Goal: Contribute content: Add original content to the website for others to see

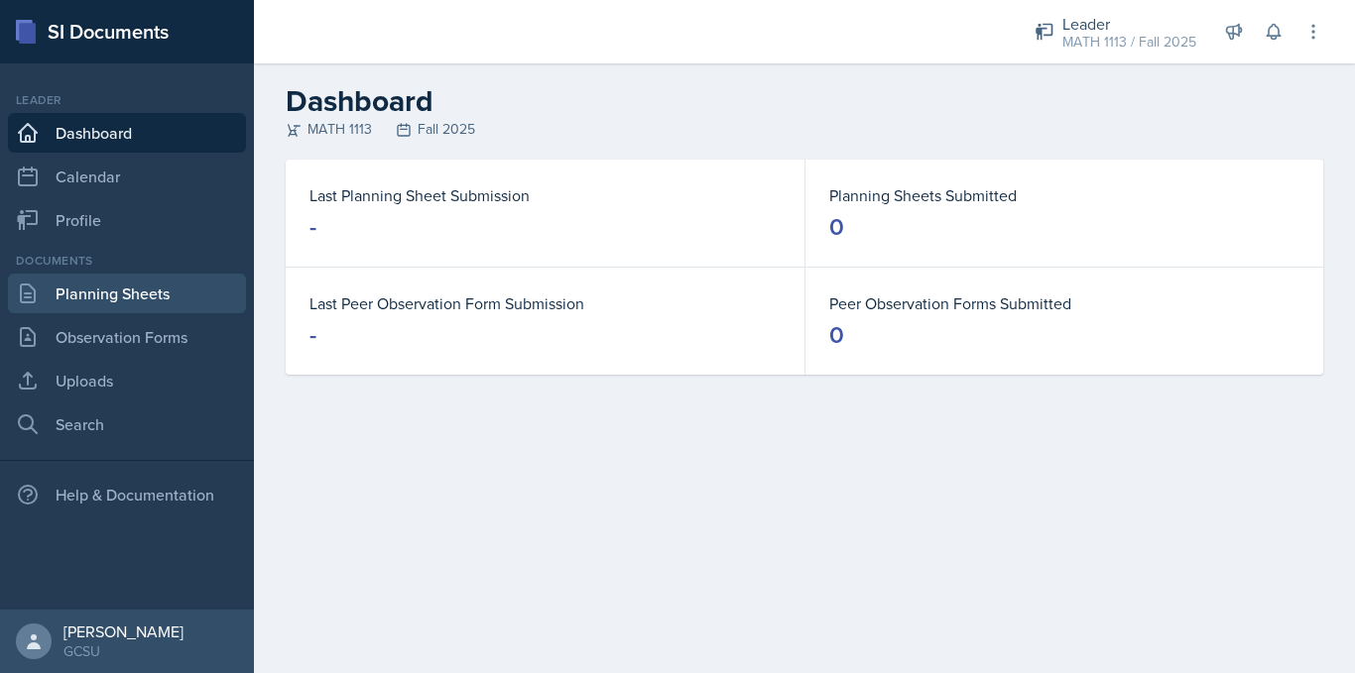
click at [148, 293] on link "Planning Sheets" at bounding box center [127, 294] width 238 height 40
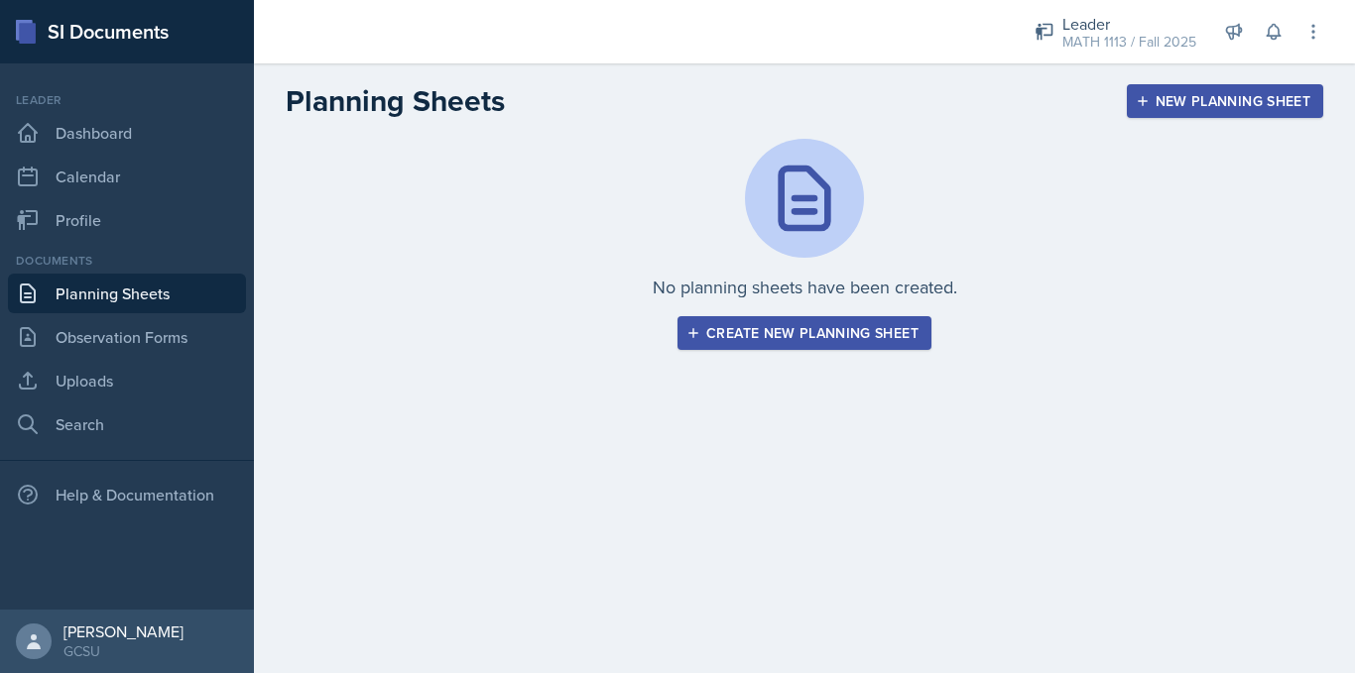
click at [722, 339] on div "Create new planning sheet" at bounding box center [804, 333] width 228 height 16
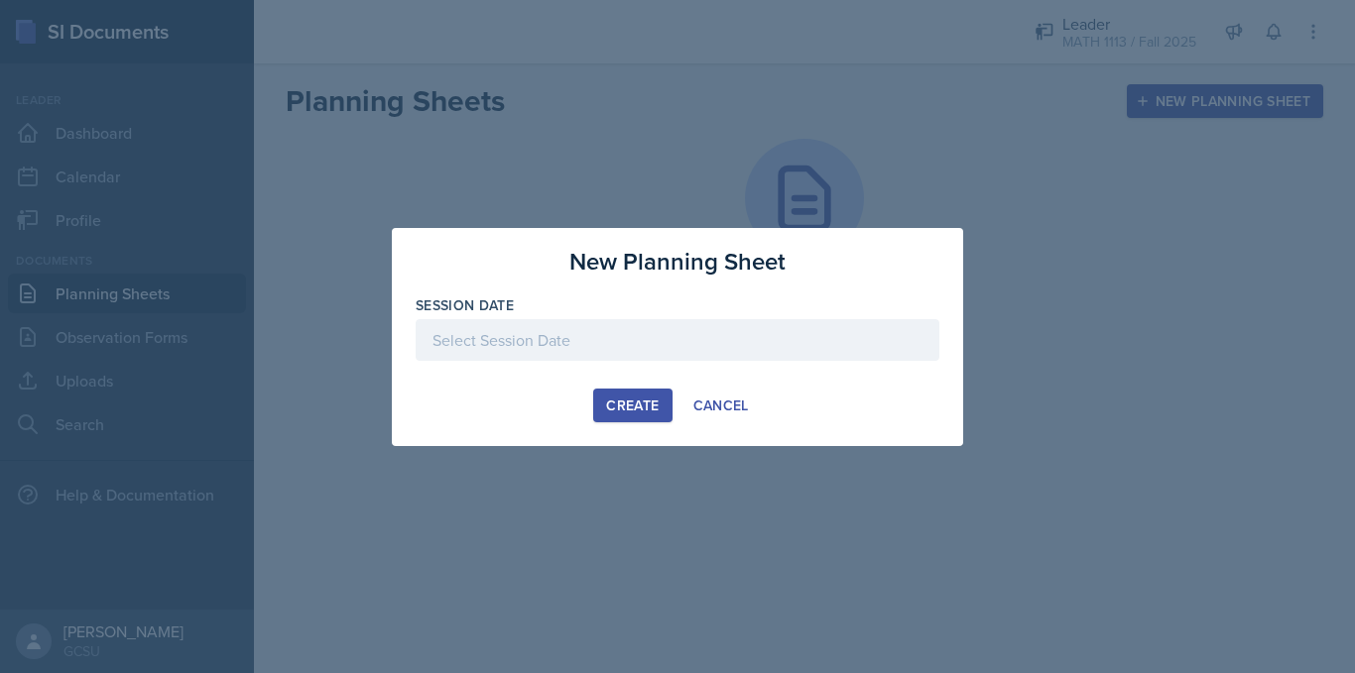
click at [695, 344] on div at bounding box center [678, 340] width 524 height 42
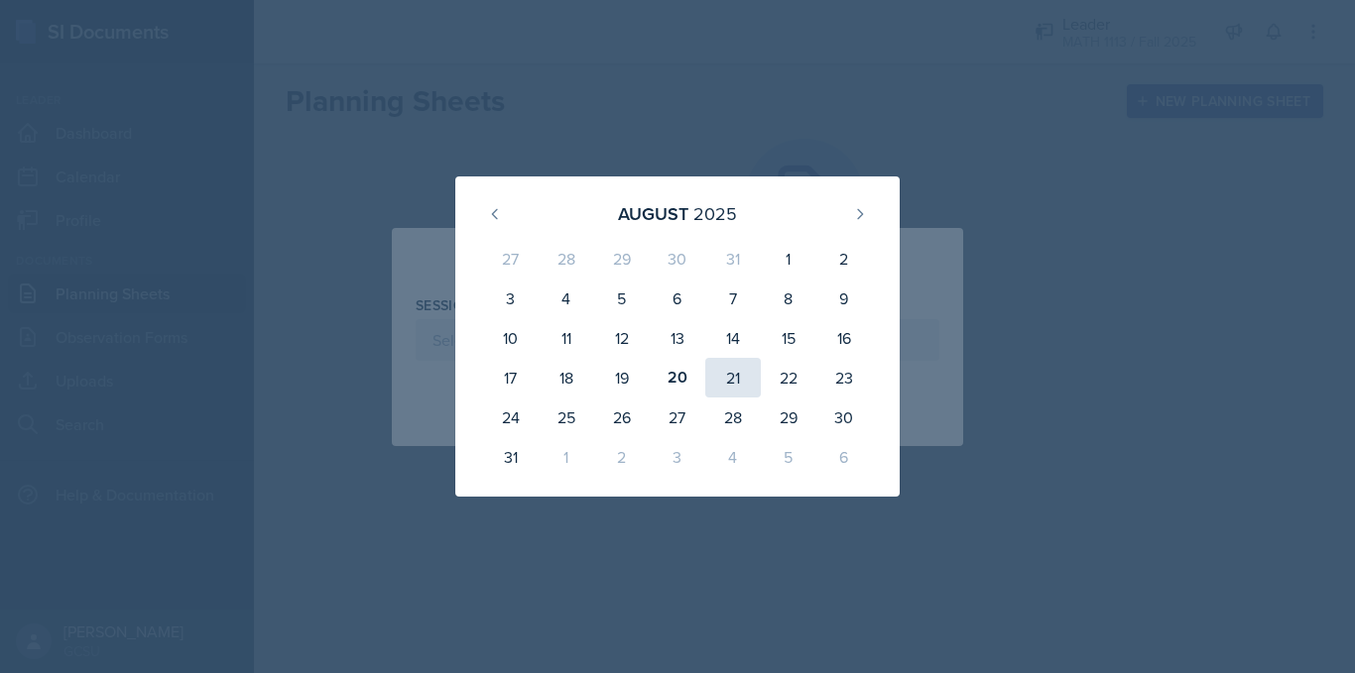
click at [741, 383] on div "21" at bounding box center [733, 378] width 56 height 40
type input "[DATE]"
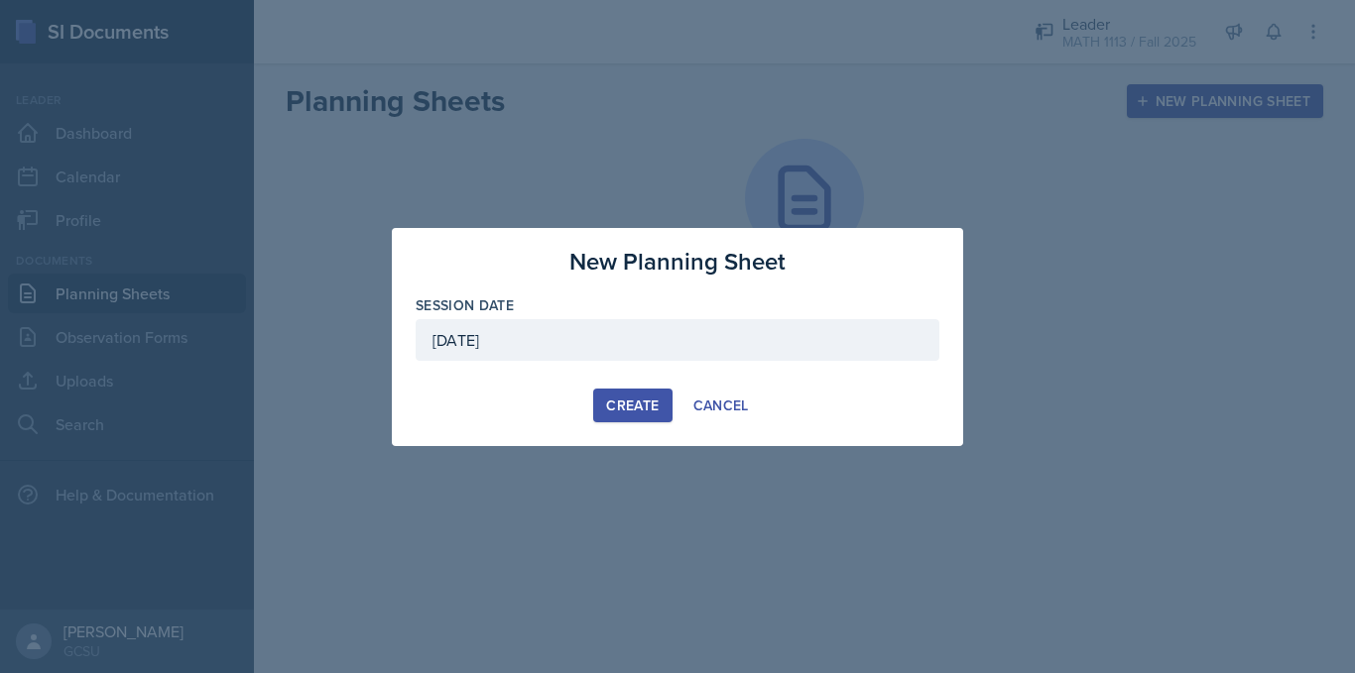
click at [604, 406] on button "Create" at bounding box center [632, 406] width 78 height 34
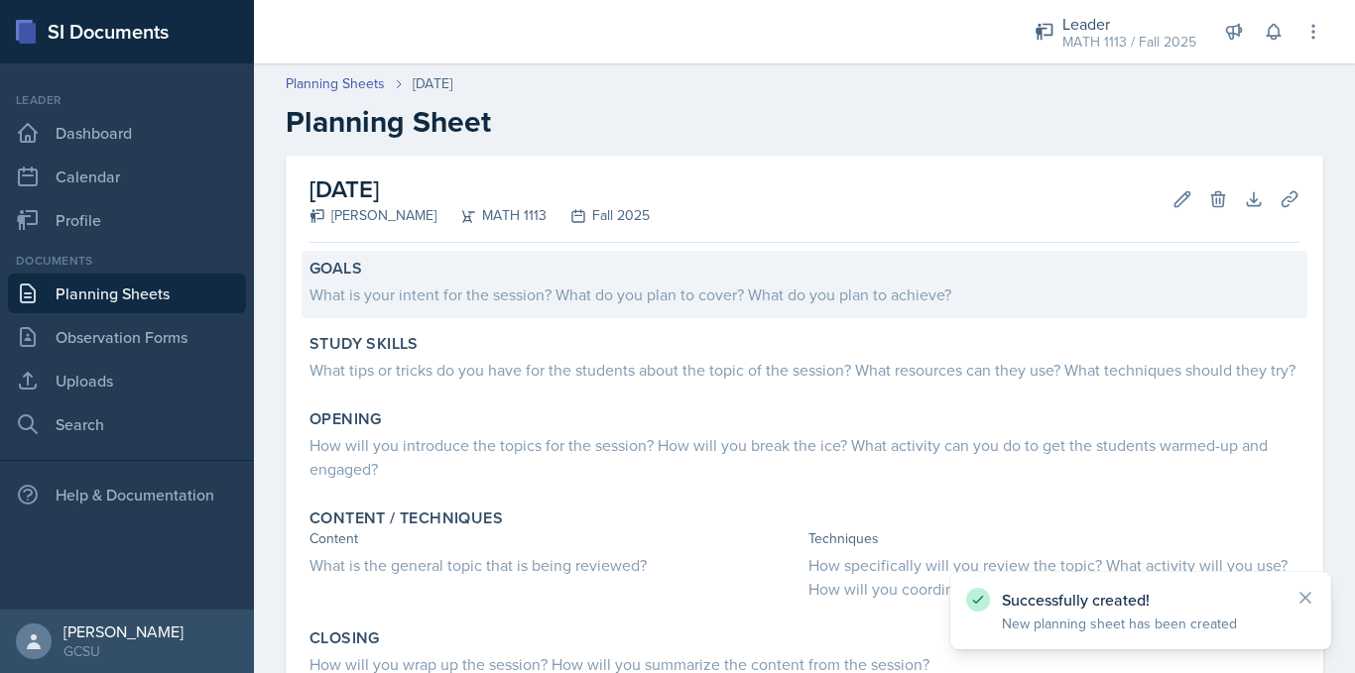
click at [531, 288] on div "What is your intent for the session? What do you plan to cover? What do you pla…" at bounding box center [804, 295] width 990 height 24
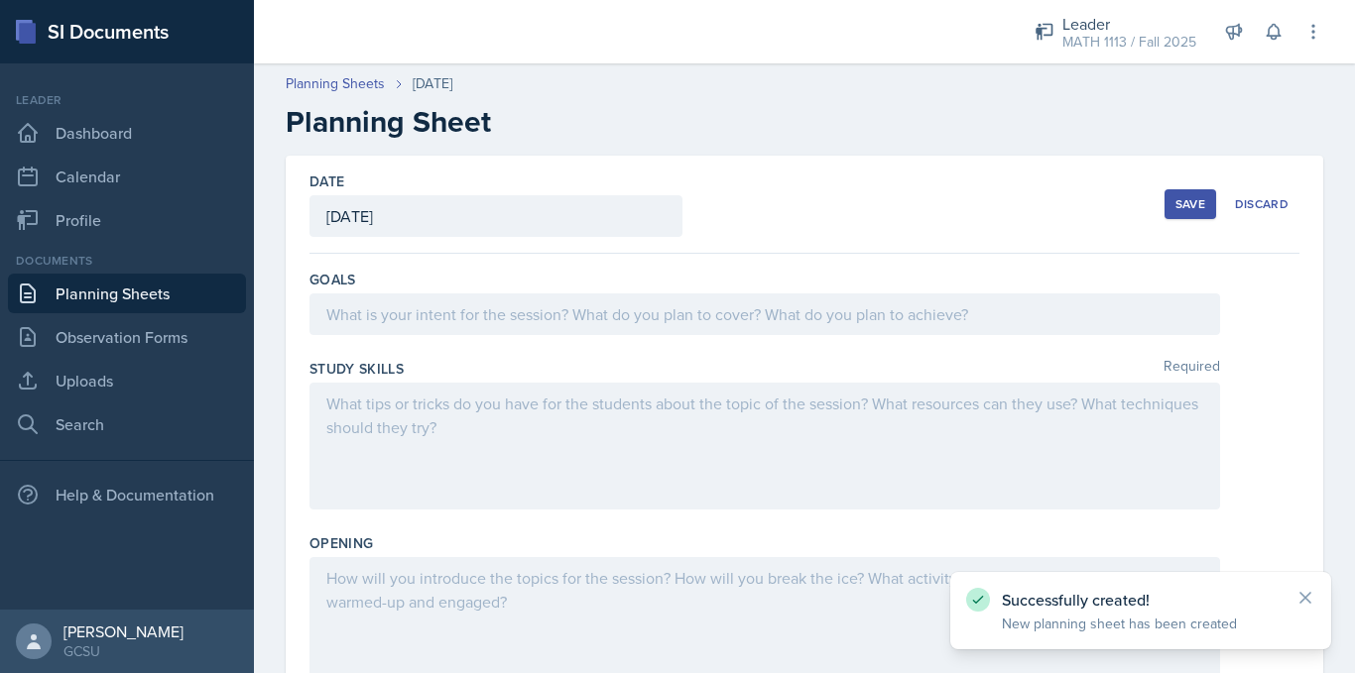
click at [536, 321] on div at bounding box center [764, 315] width 910 height 42
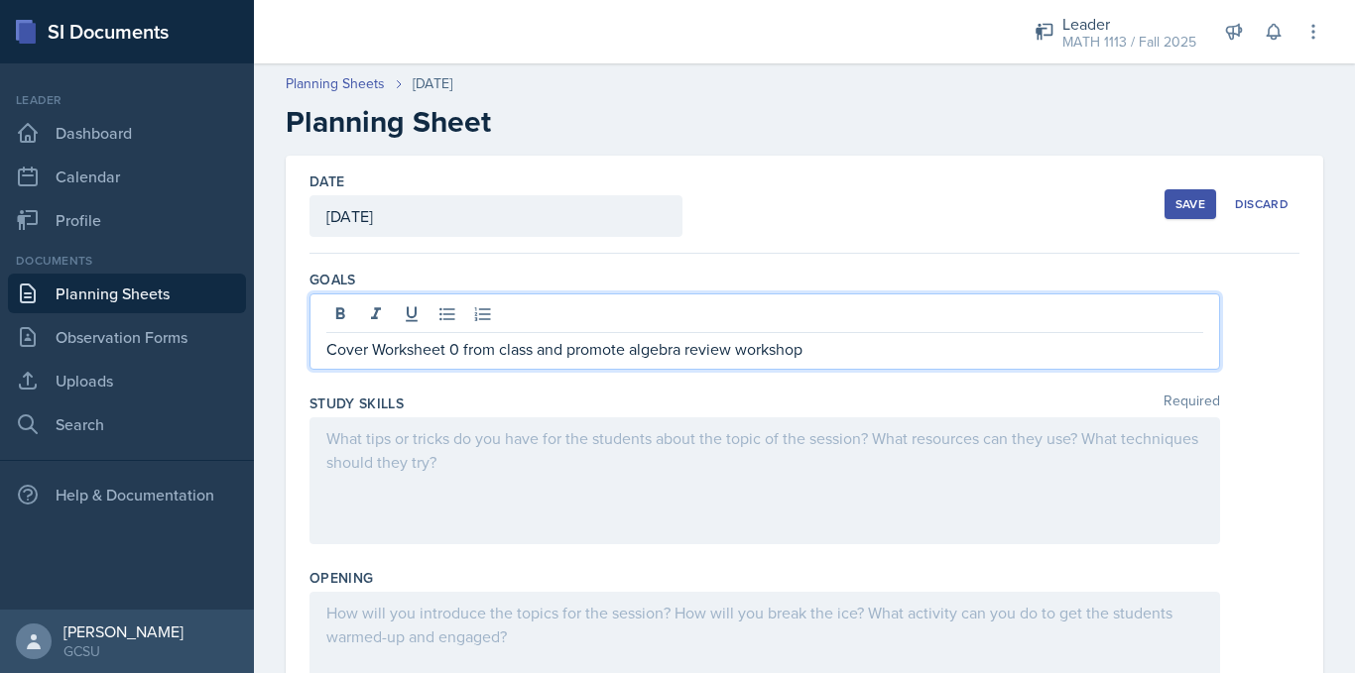
click at [438, 489] on div at bounding box center [764, 481] width 910 height 127
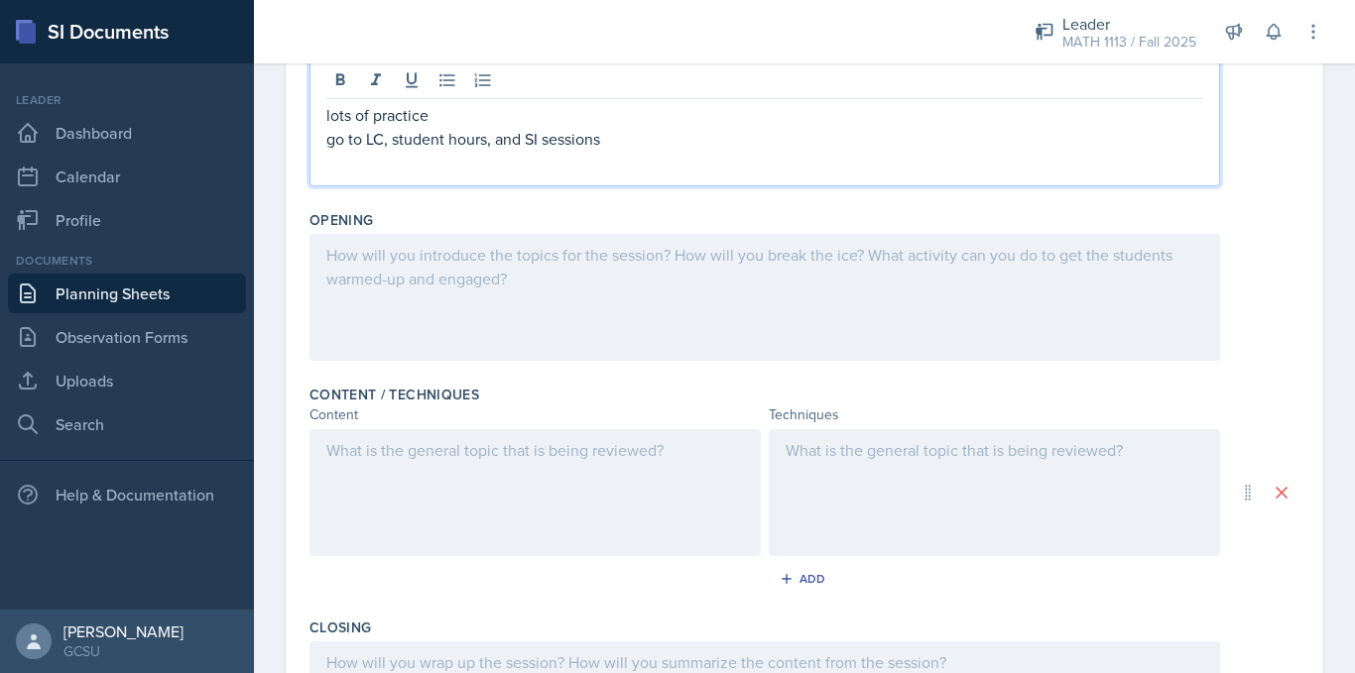
click at [442, 287] on div at bounding box center [764, 297] width 910 height 127
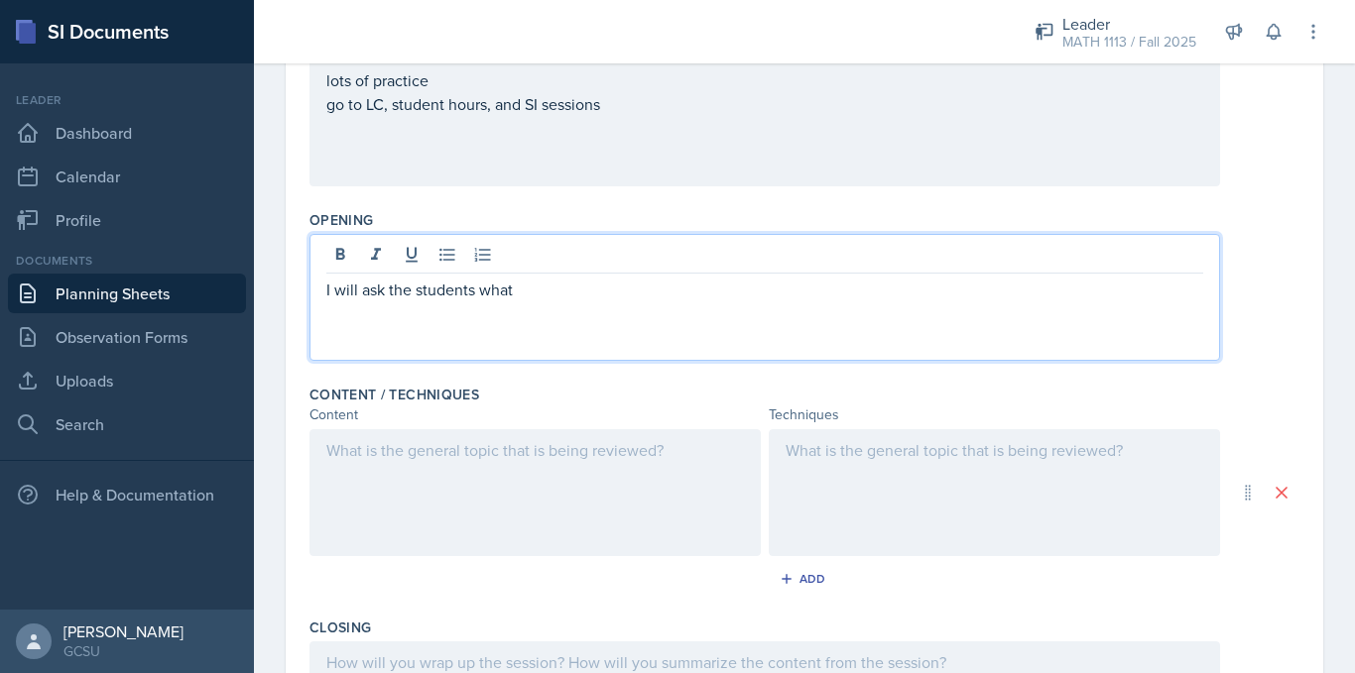
click at [569, 292] on p "I will ask the students what" at bounding box center [764, 290] width 877 height 24
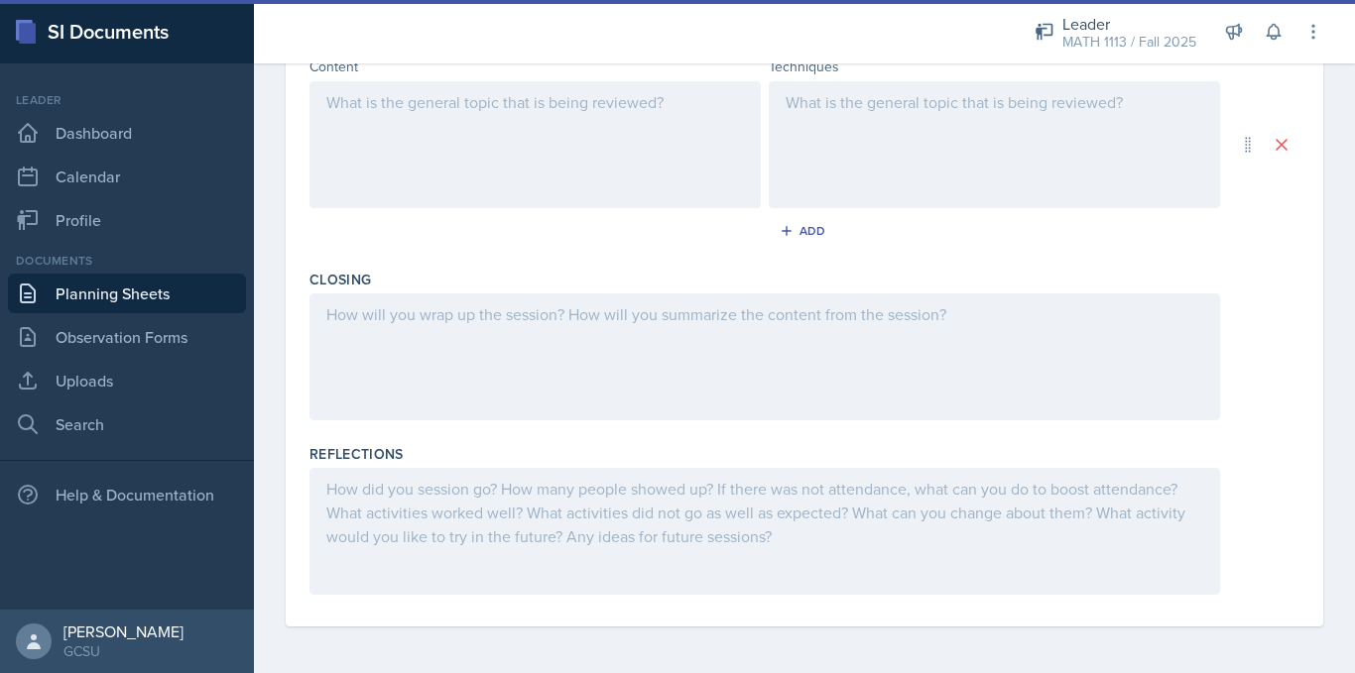
scroll to position [672, 0]
click at [476, 362] on div at bounding box center [764, 356] width 910 height 127
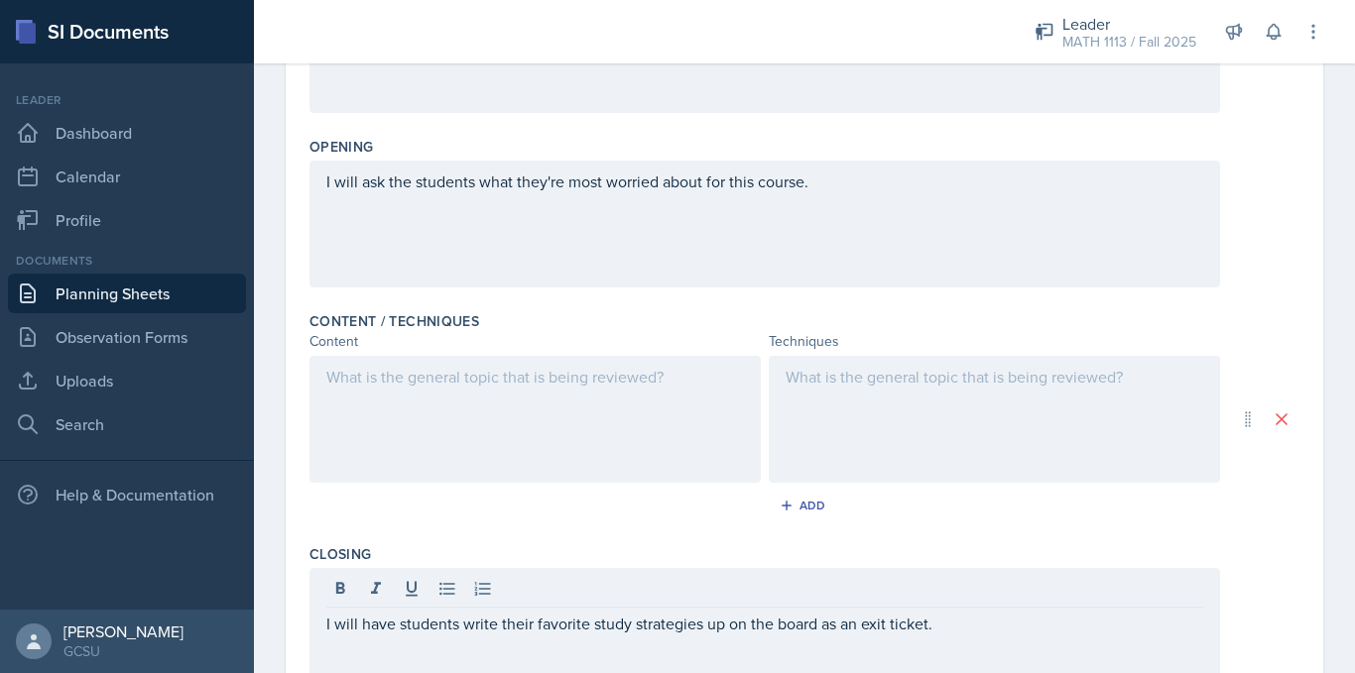
click at [488, 409] on div at bounding box center [534, 419] width 451 height 127
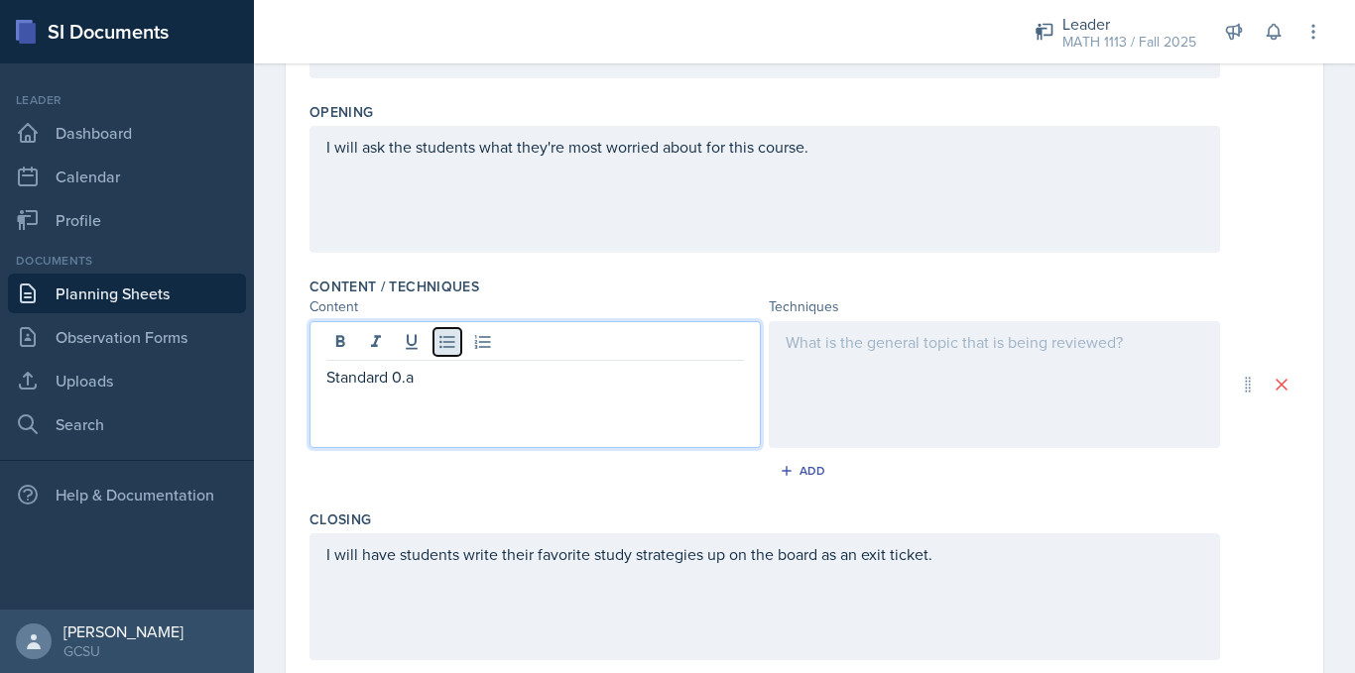
click at [439, 340] on icon at bounding box center [447, 342] width 20 height 20
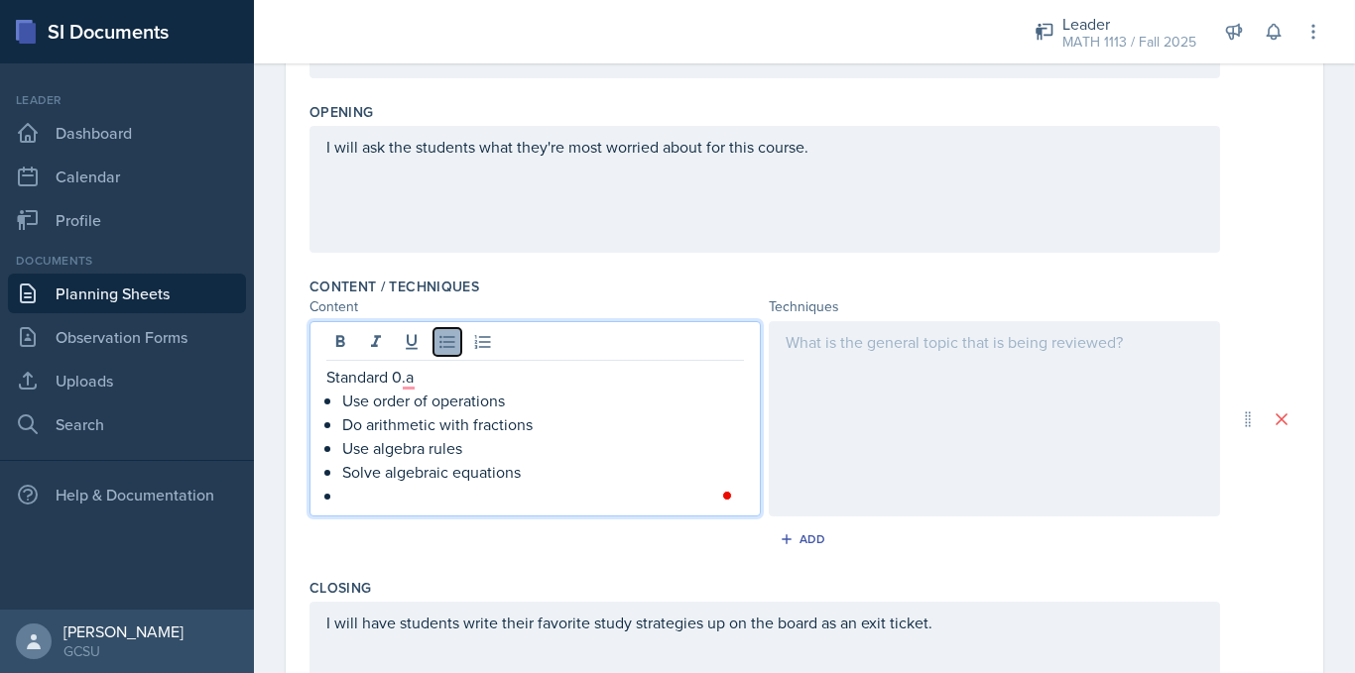
click at [439, 340] on icon at bounding box center [447, 342] width 20 height 20
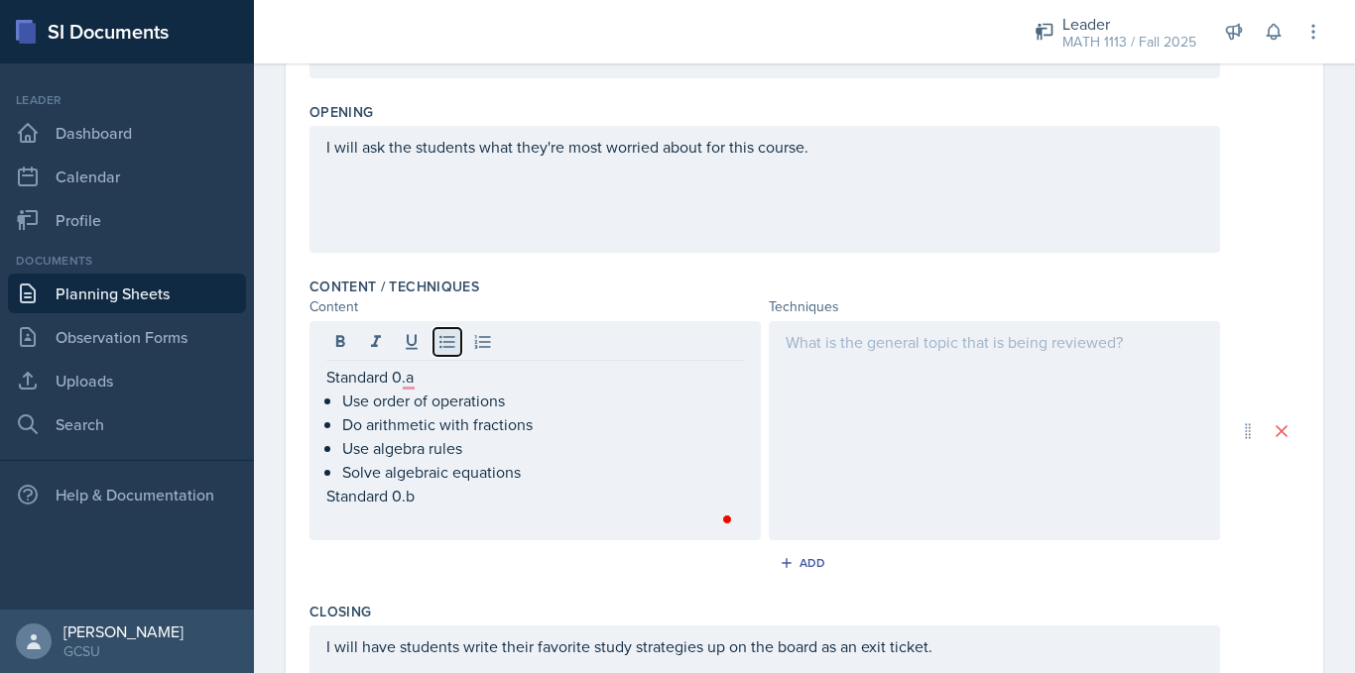
click at [439, 340] on icon at bounding box center [447, 342] width 20 height 20
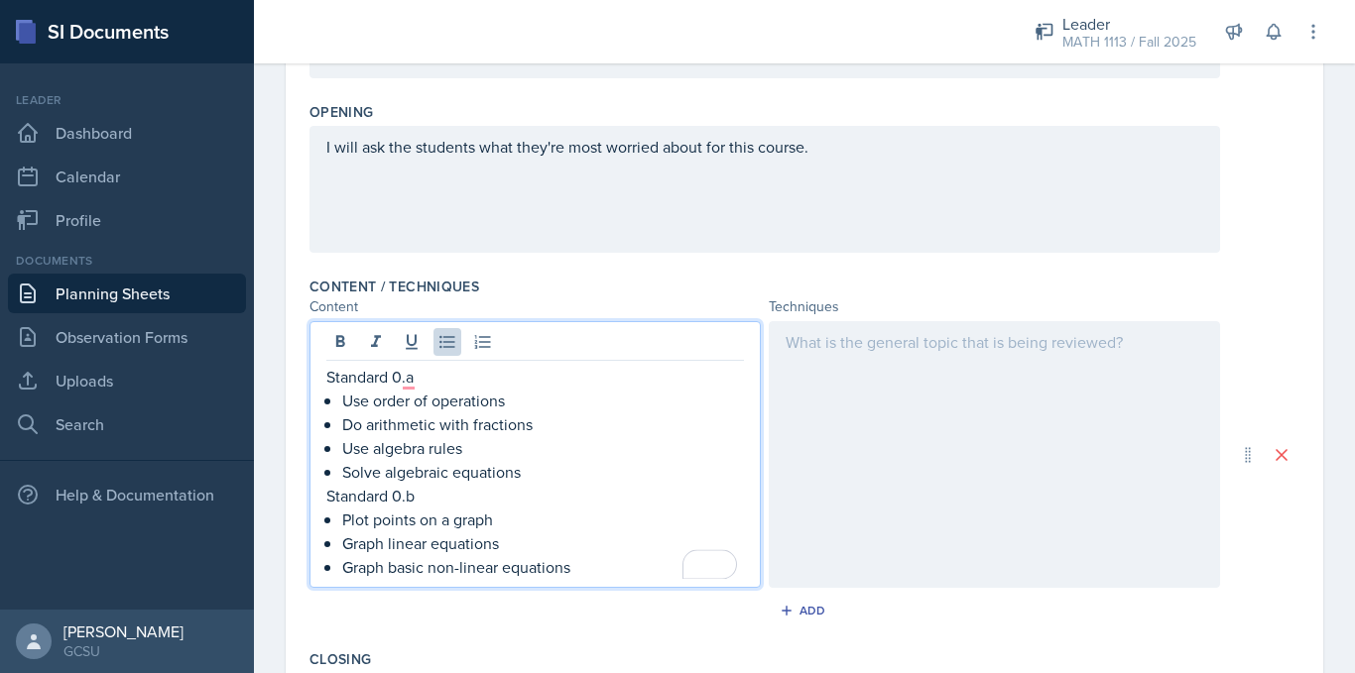
click at [978, 394] on div at bounding box center [994, 454] width 451 height 267
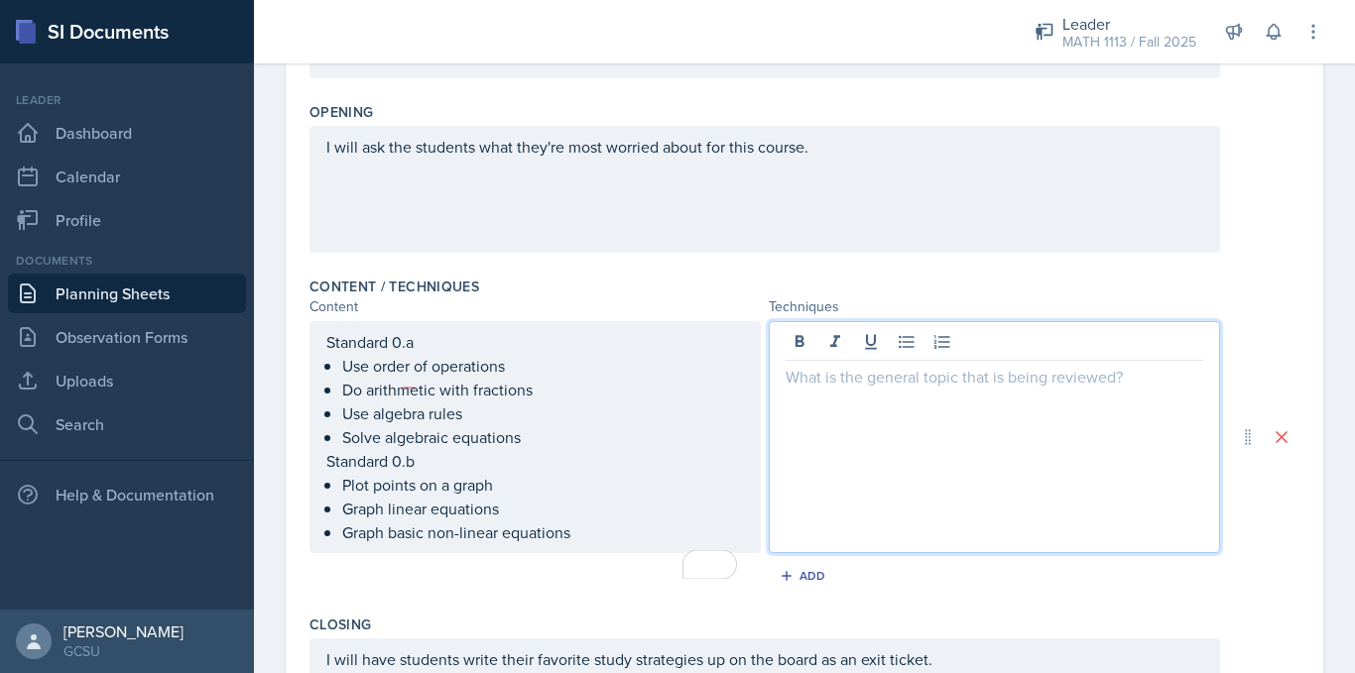
scroll to position [466, 0]
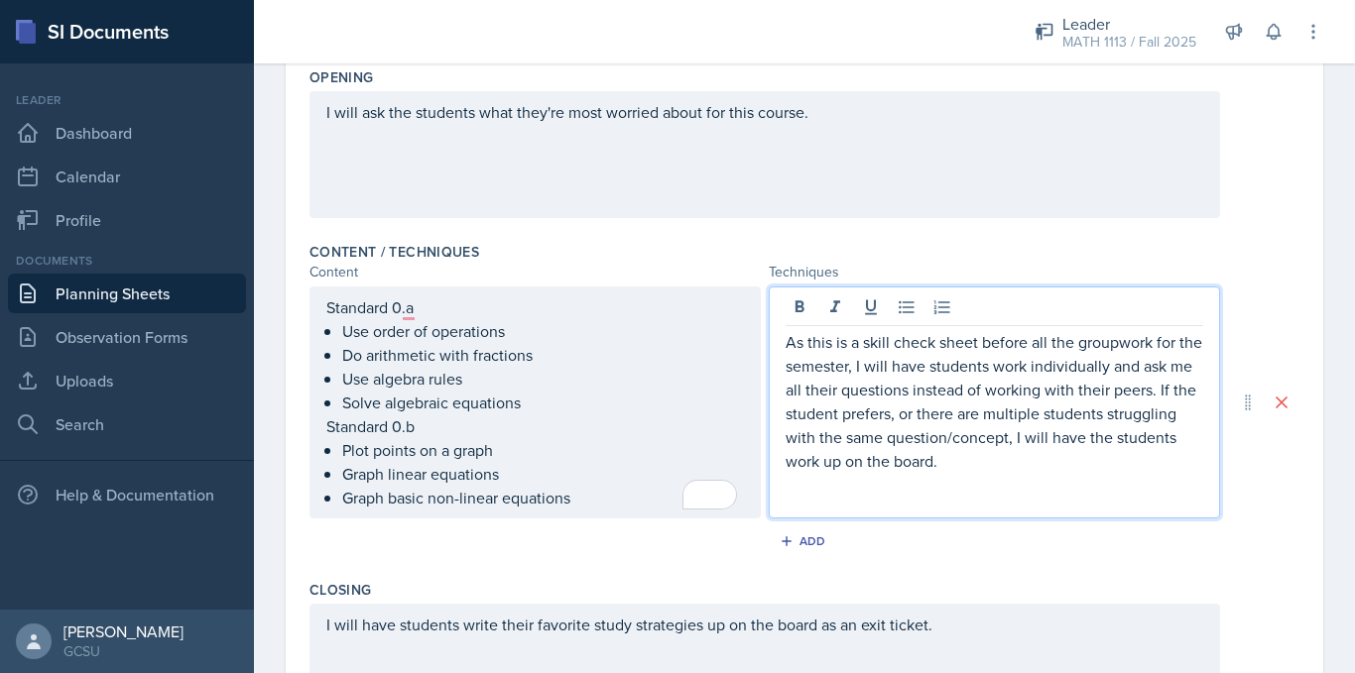
click at [834, 463] on p "As this is a skill check sheet before all the groupwork for the semester, I wil…" at bounding box center [994, 401] width 418 height 143
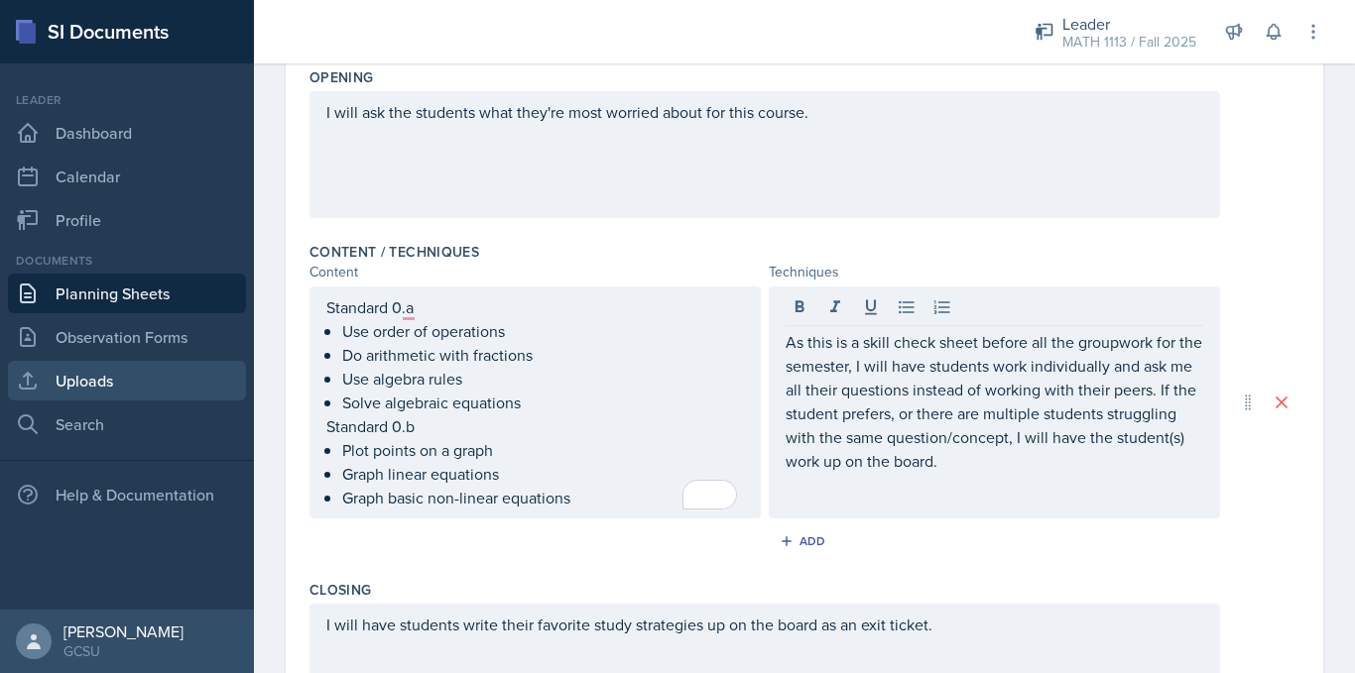
click at [100, 374] on link "Uploads" at bounding box center [127, 381] width 238 height 40
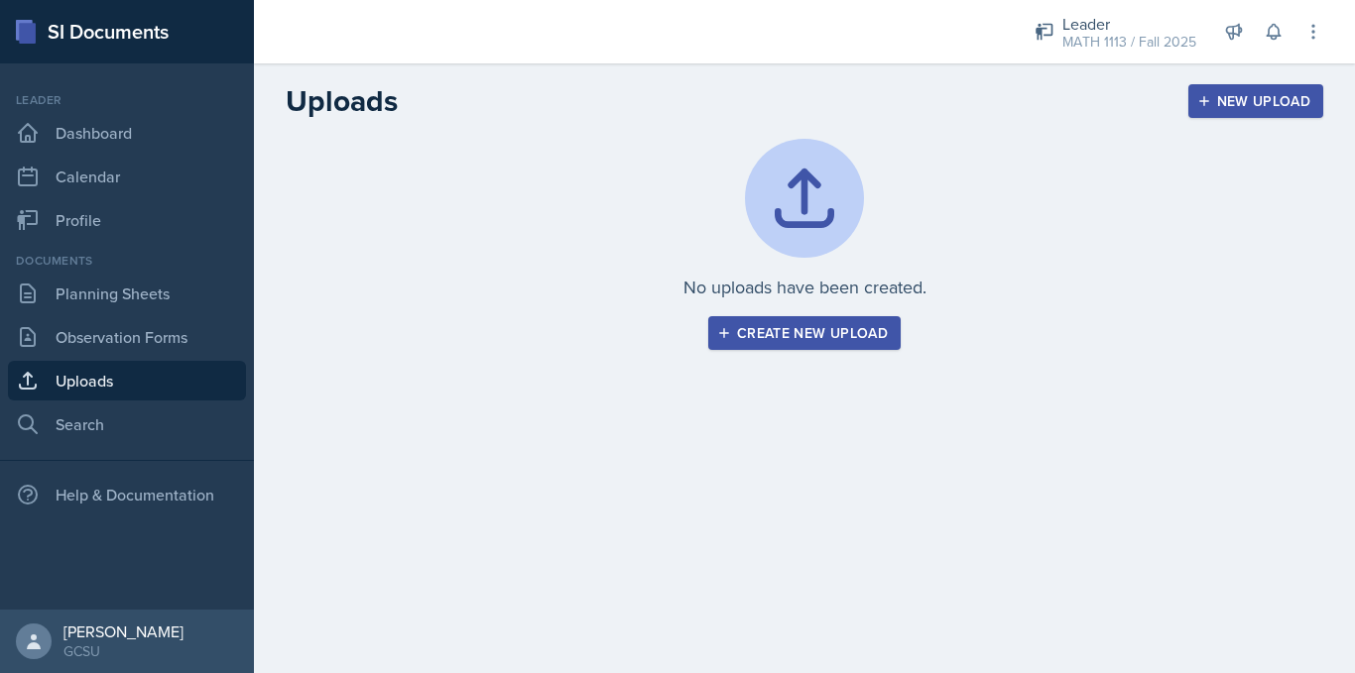
click at [770, 334] on div "Create new upload" at bounding box center [804, 333] width 167 height 16
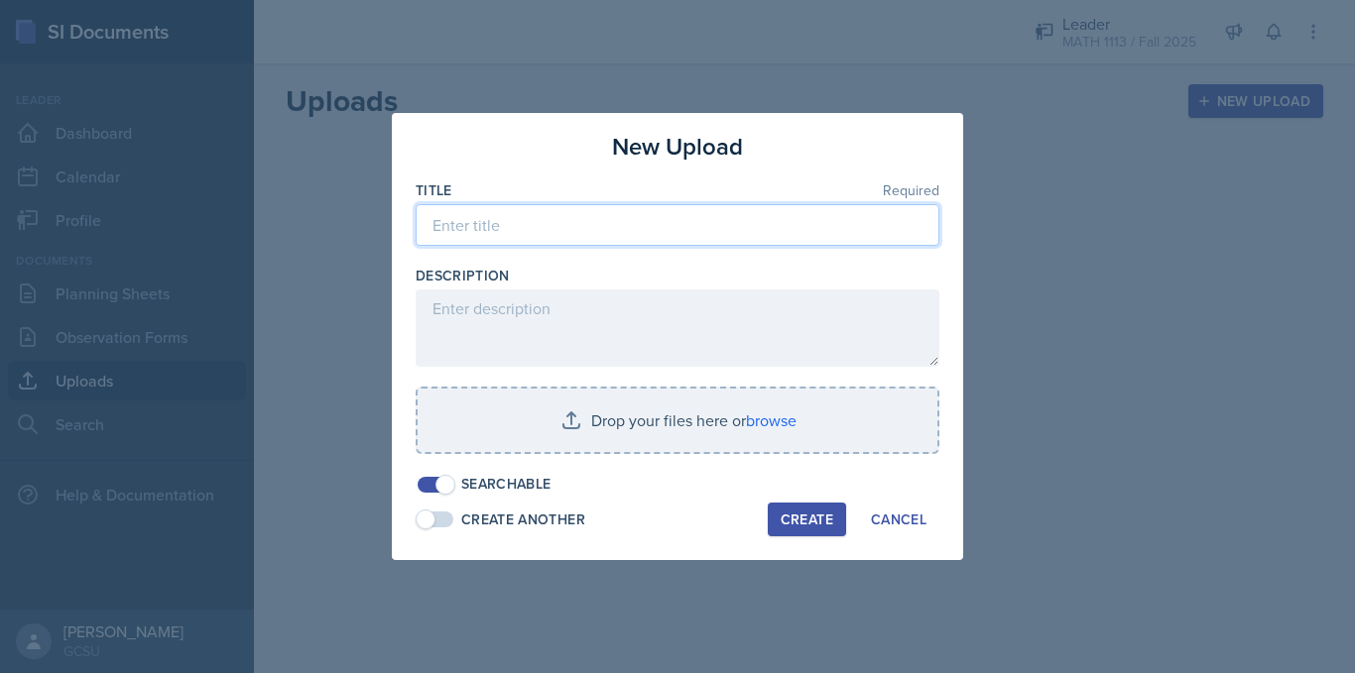
click at [556, 224] on input at bounding box center [678, 225] width 524 height 42
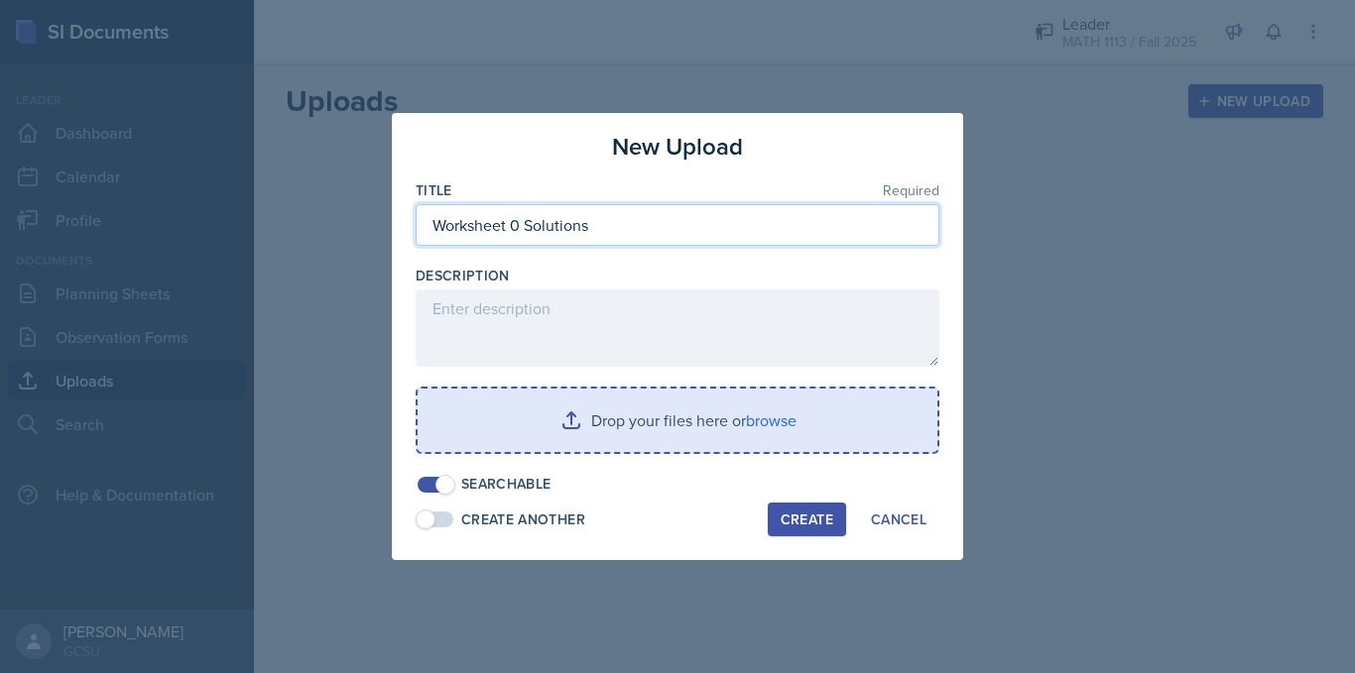
type input "Worksheet 0 Solutions"
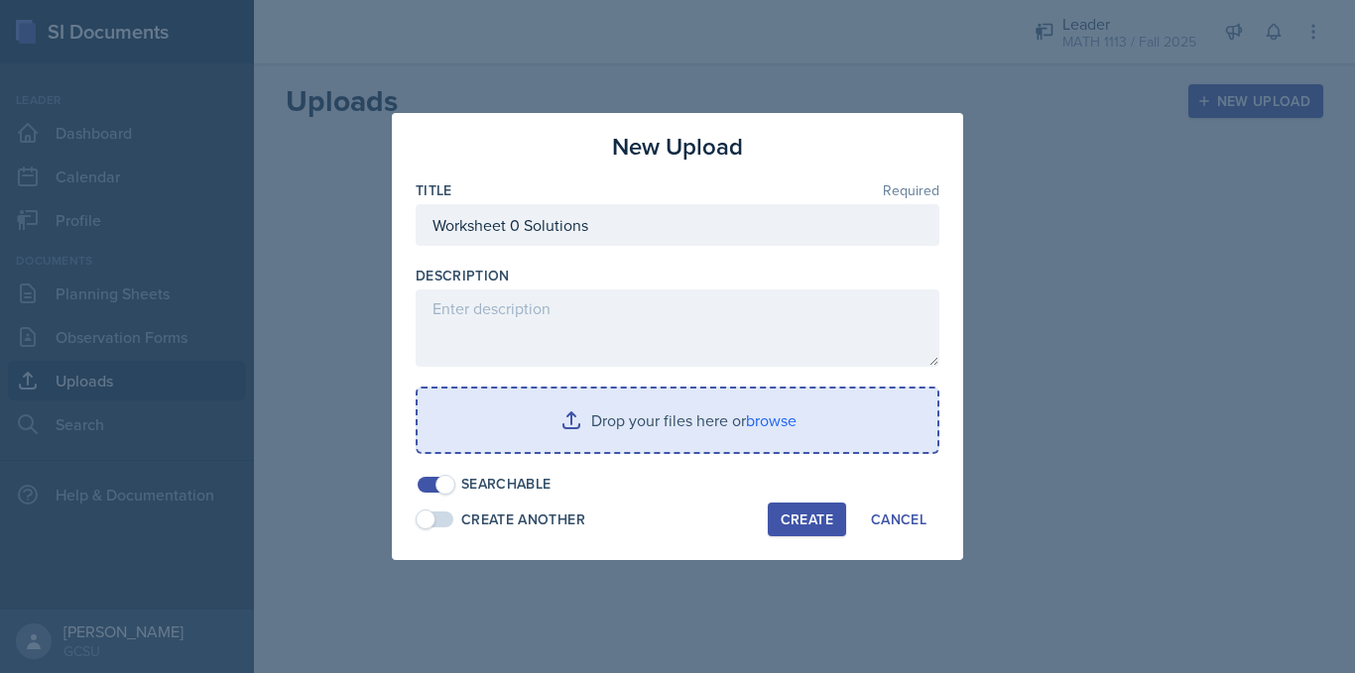
click at [732, 432] on input "file" at bounding box center [678, 420] width 520 height 63
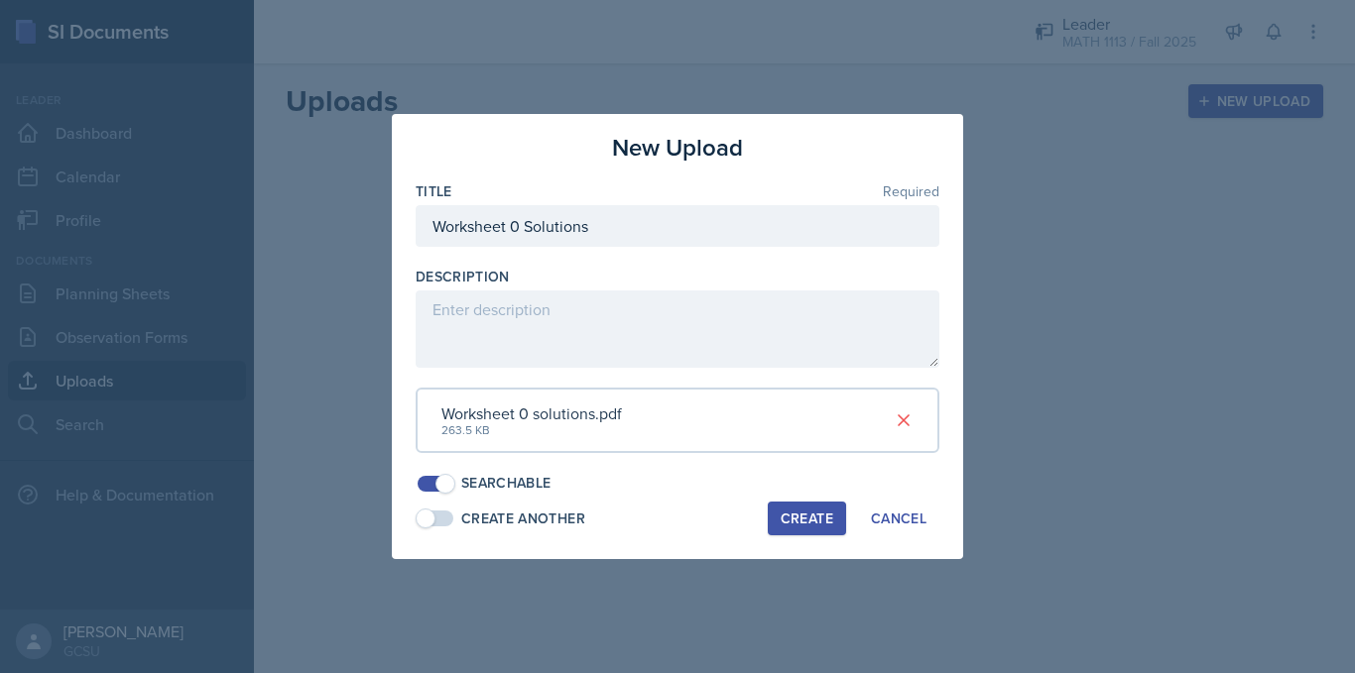
click at [814, 515] on div "Create" at bounding box center [806, 519] width 53 height 16
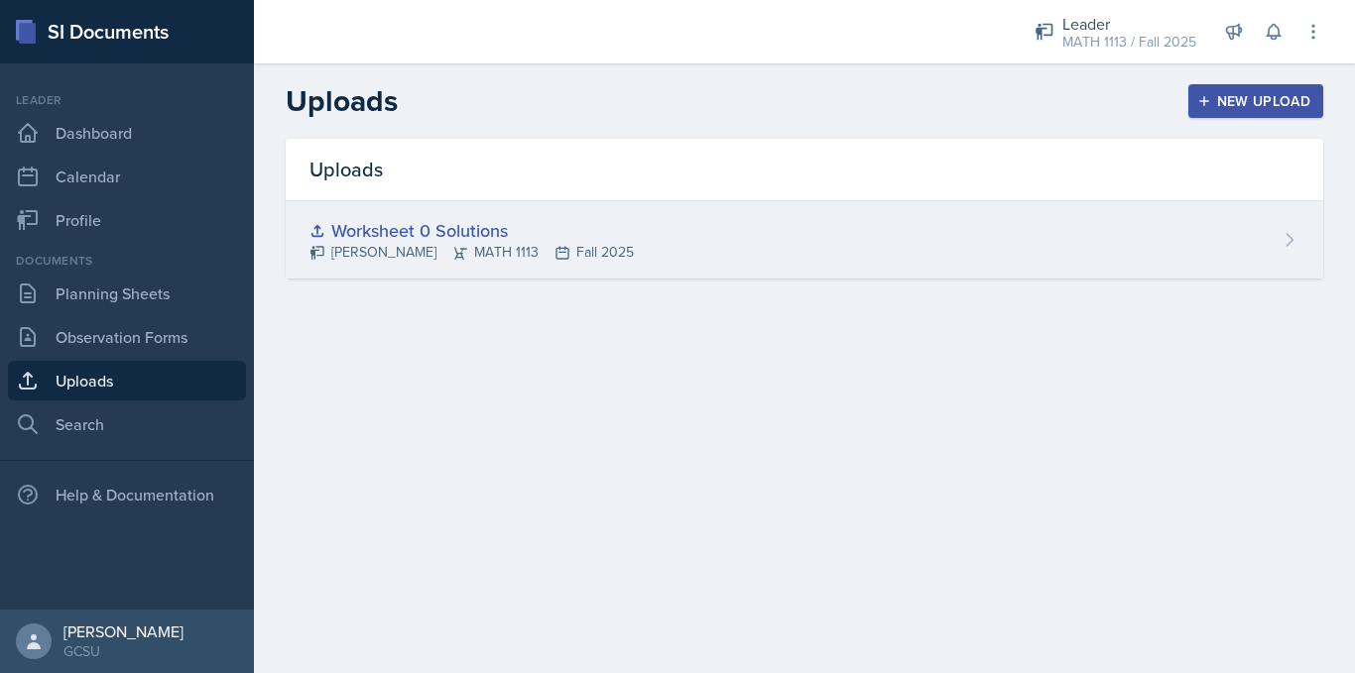
click at [1279, 230] on icon at bounding box center [1289, 240] width 20 height 20
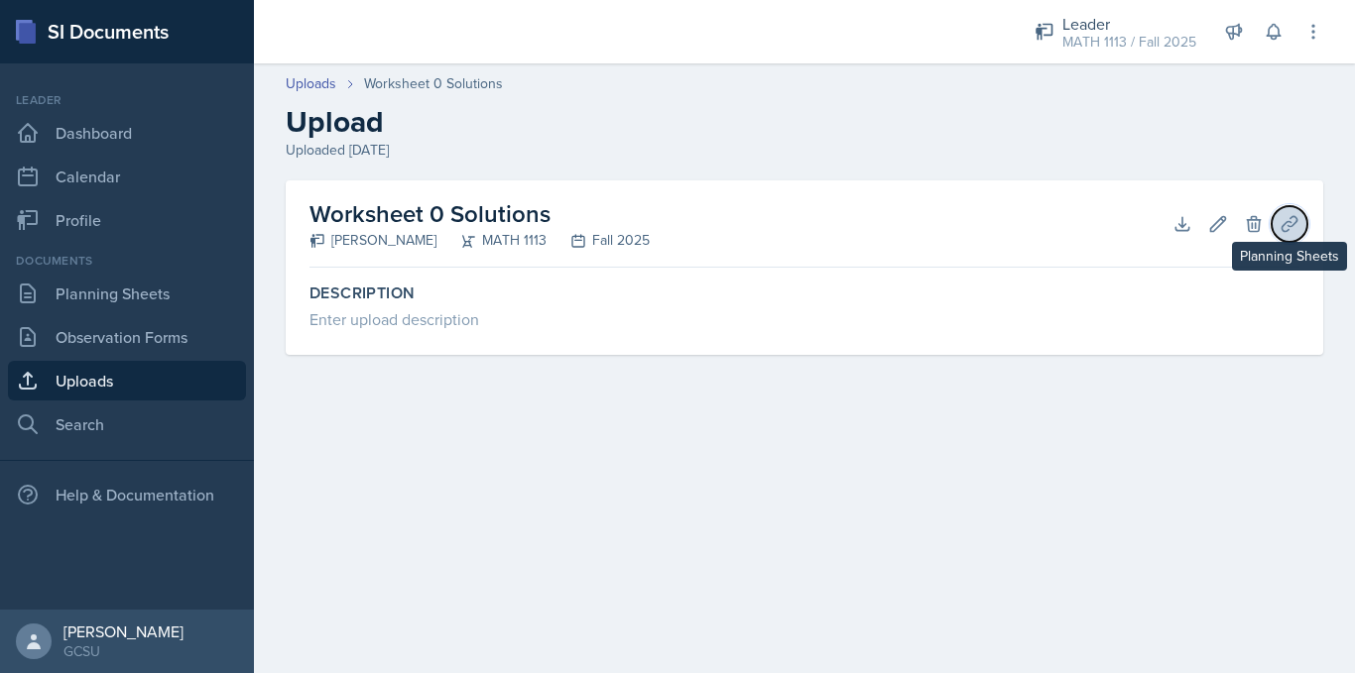
click at [1290, 224] on icon at bounding box center [1289, 224] width 20 height 20
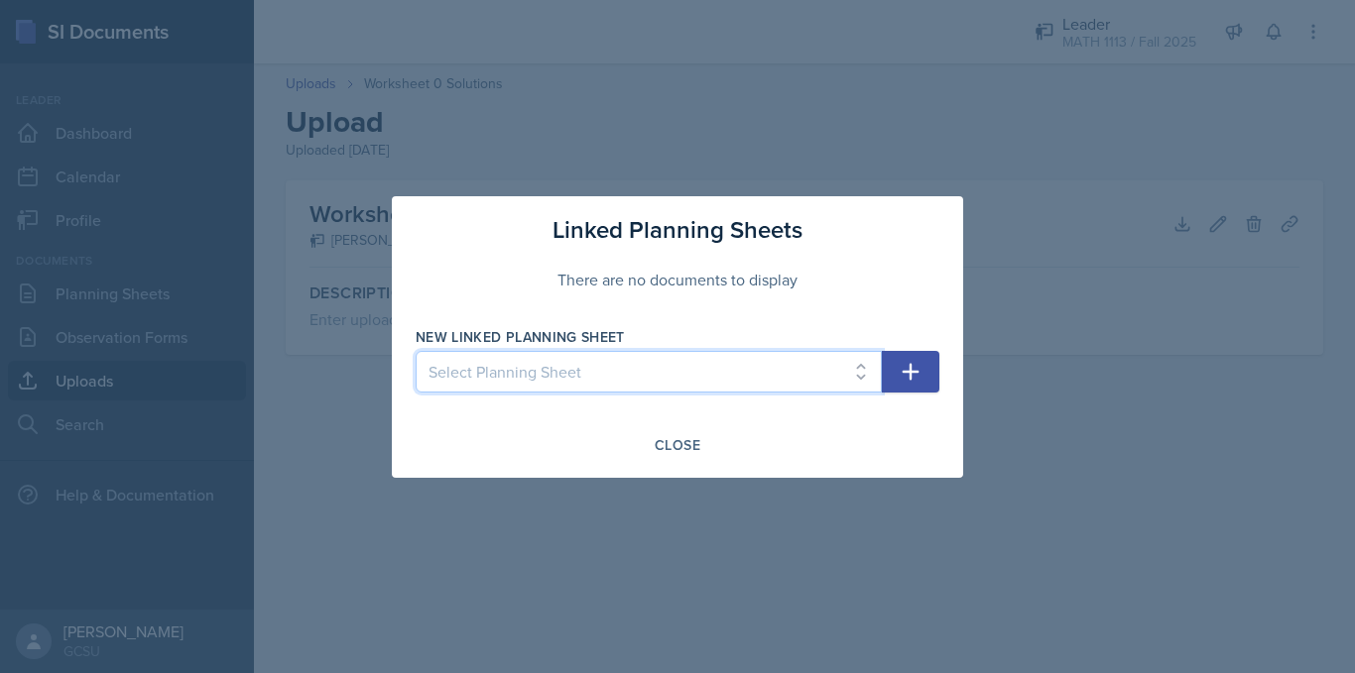
click at [554, 380] on select "Select Planning Sheet [DATE]" at bounding box center [649, 372] width 466 height 42
select select "fd1aa3bf-312d-4153-a2cd-e5e6b6976e5f"
click at [416, 351] on select "Select Planning Sheet [DATE]" at bounding box center [649, 372] width 466 height 42
click at [931, 365] on button "button" at bounding box center [911, 372] width 58 height 42
select select
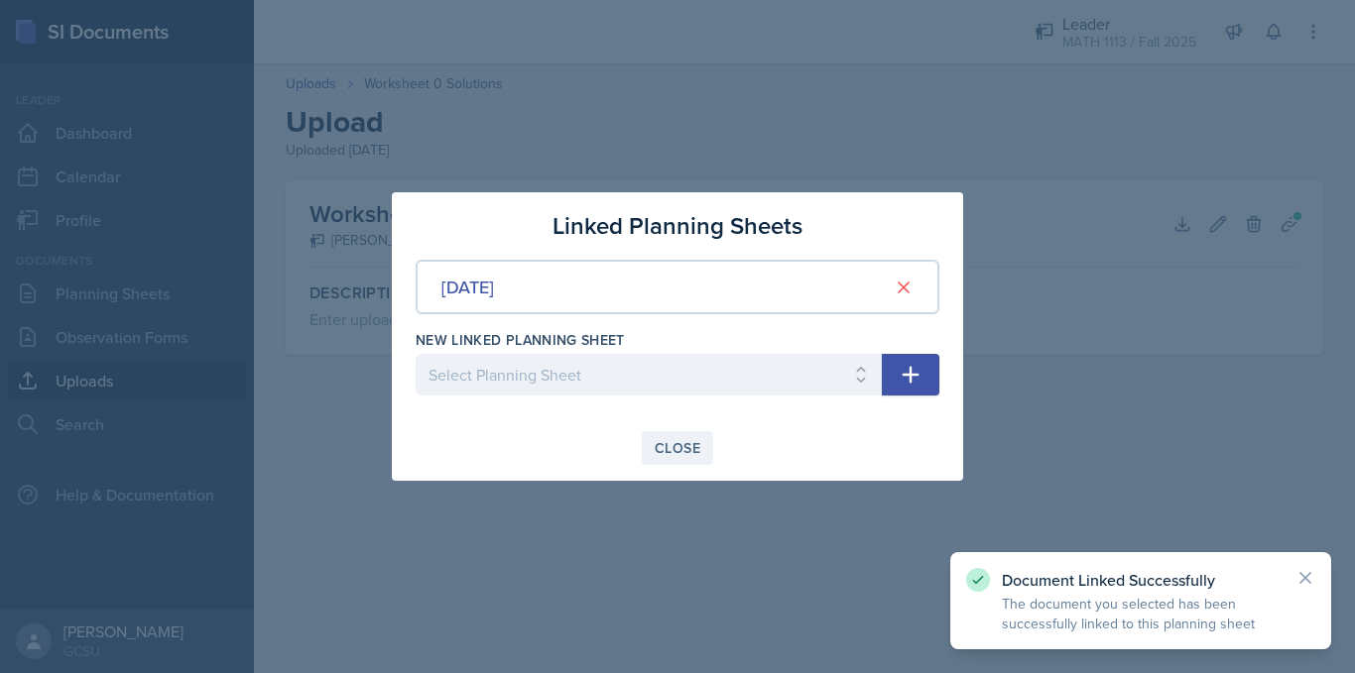
click at [697, 454] on div "Close" at bounding box center [678, 448] width 46 height 16
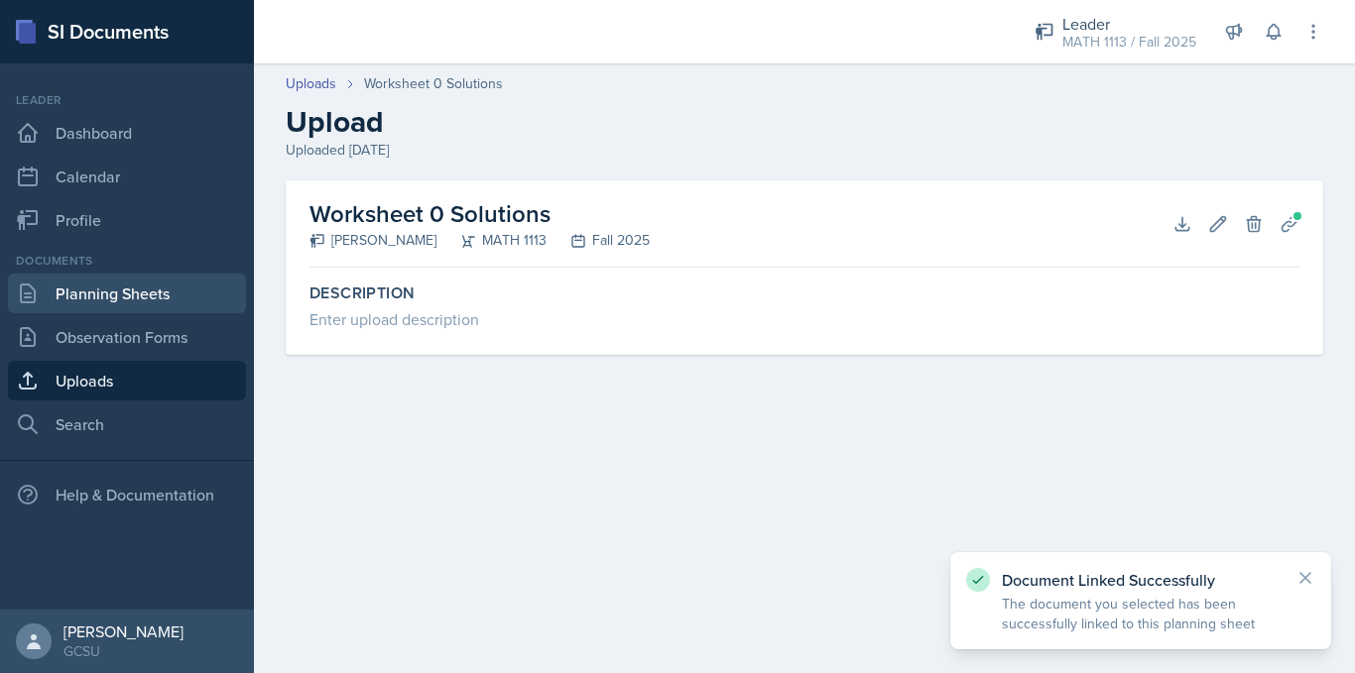
click at [144, 295] on link "Planning Sheets" at bounding box center [127, 294] width 238 height 40
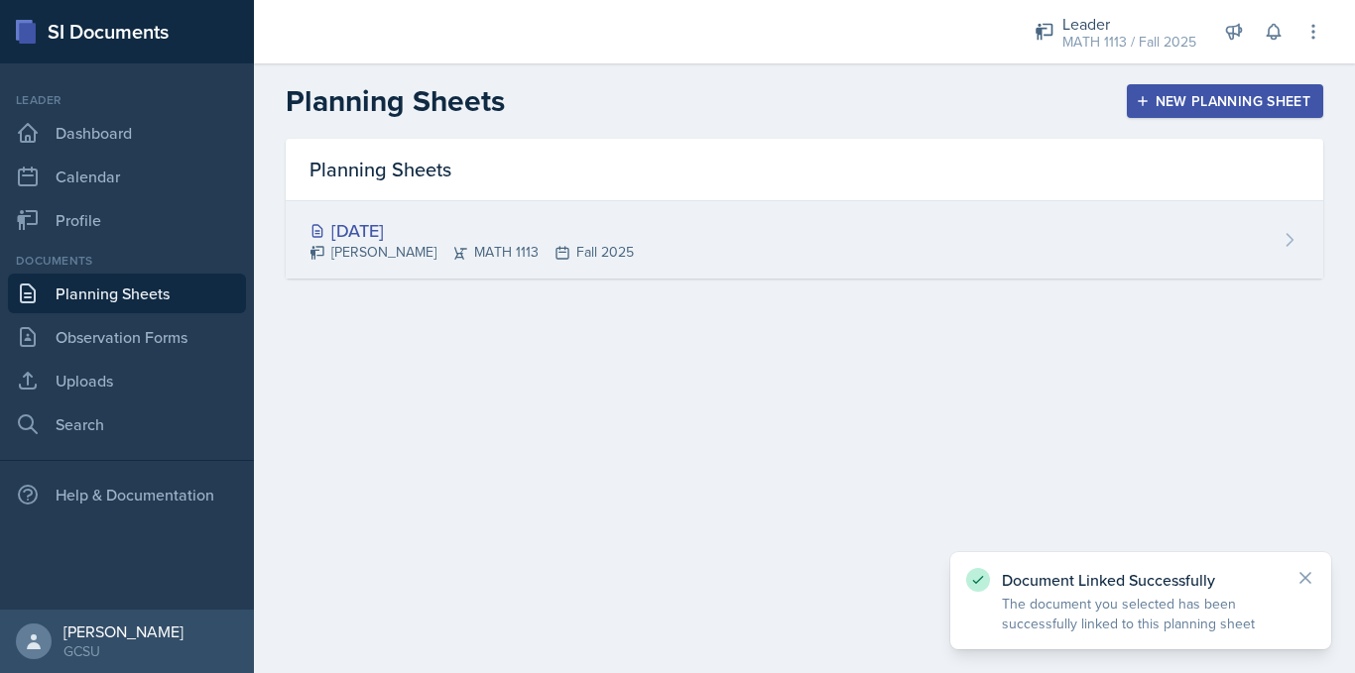
click at [471, 247] on div "[PERSON_NAME] MATH 1113 Fall 2025" at bounding box center [471, 252] width 324 height 21
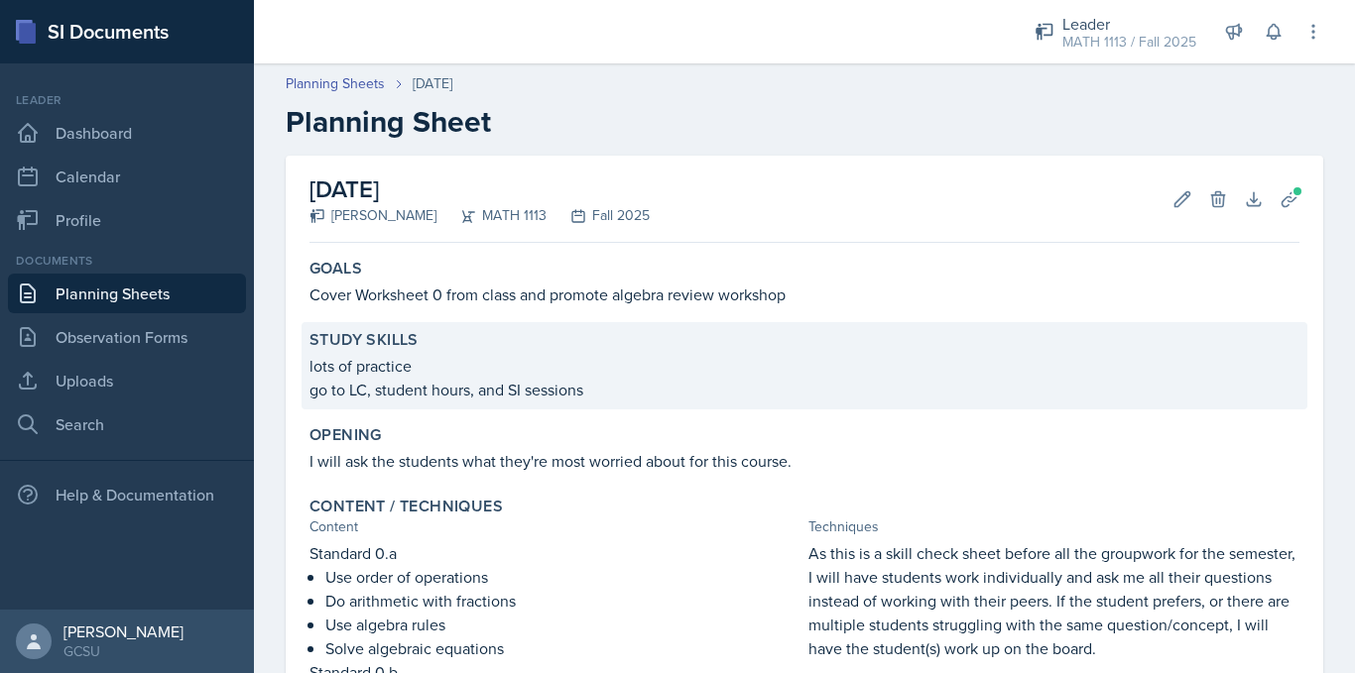
scroll to position [414, 0]
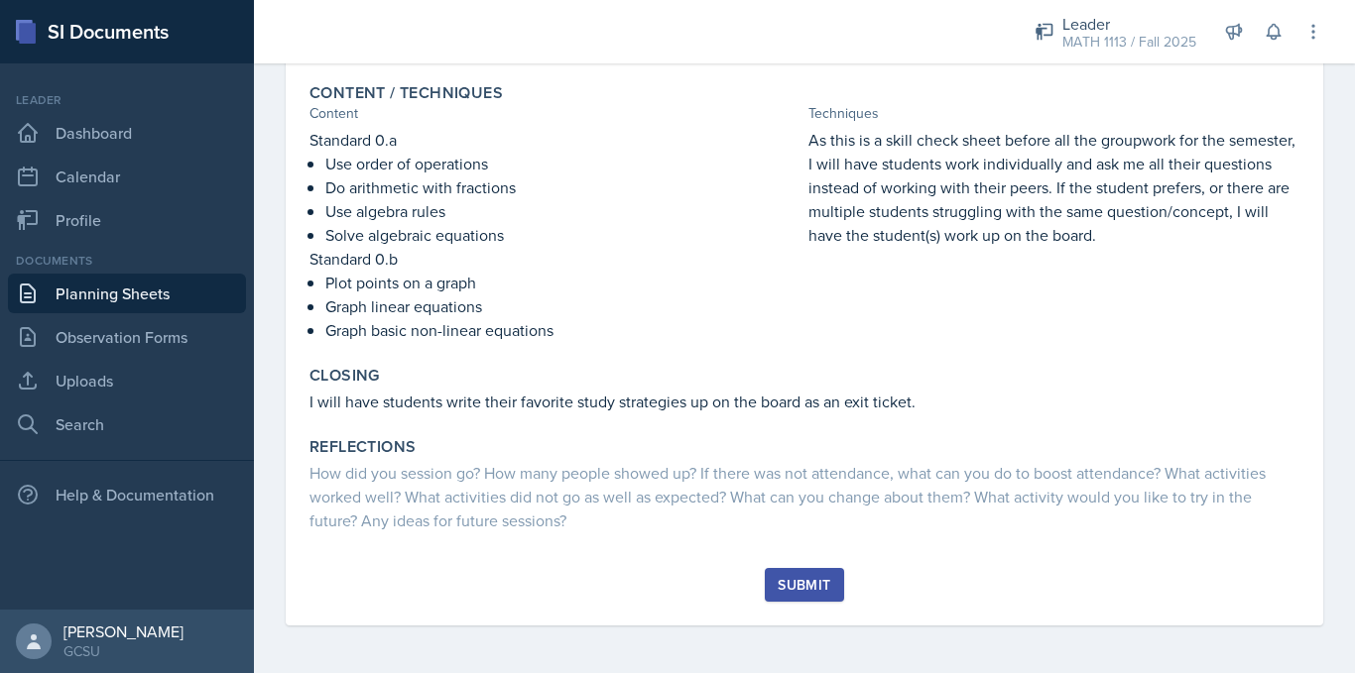
click at [778, 585] on div "Submit" at bounding box center [804, 585] width 53 height 16
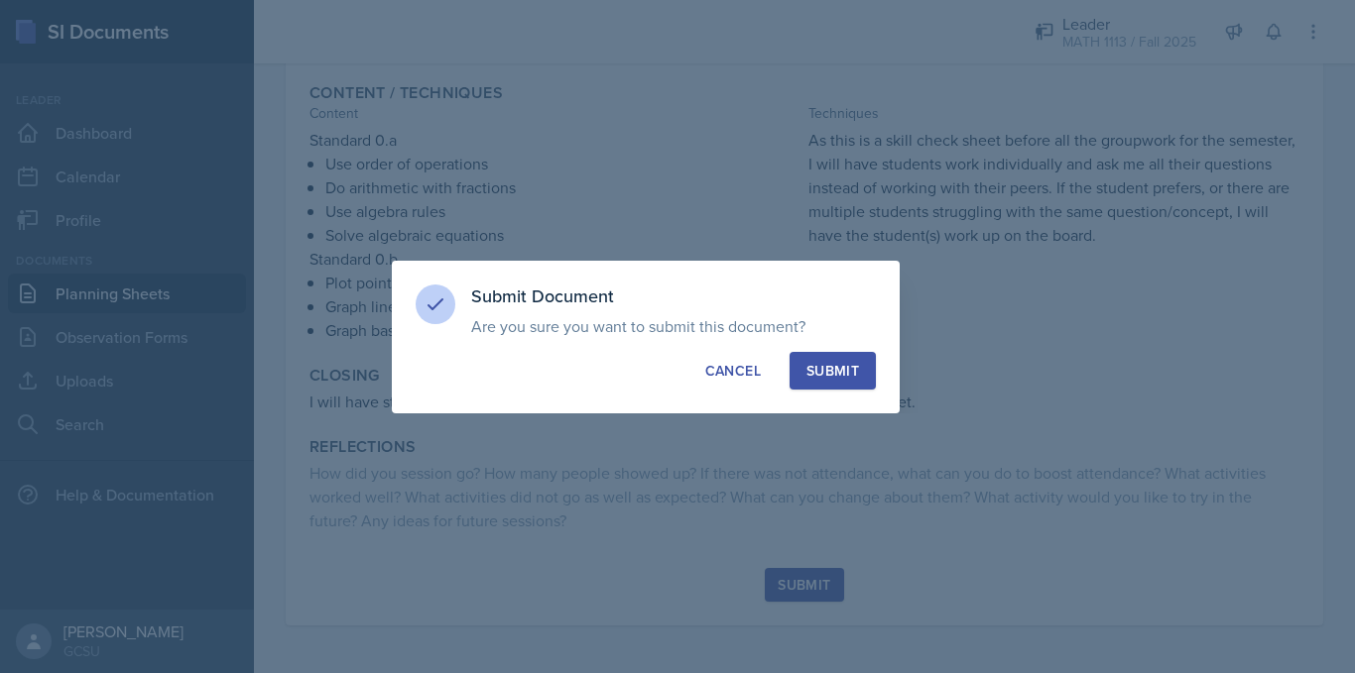
click at [857, 354] on button "Submit" at bounding box center [832, 371] width 86 height 38
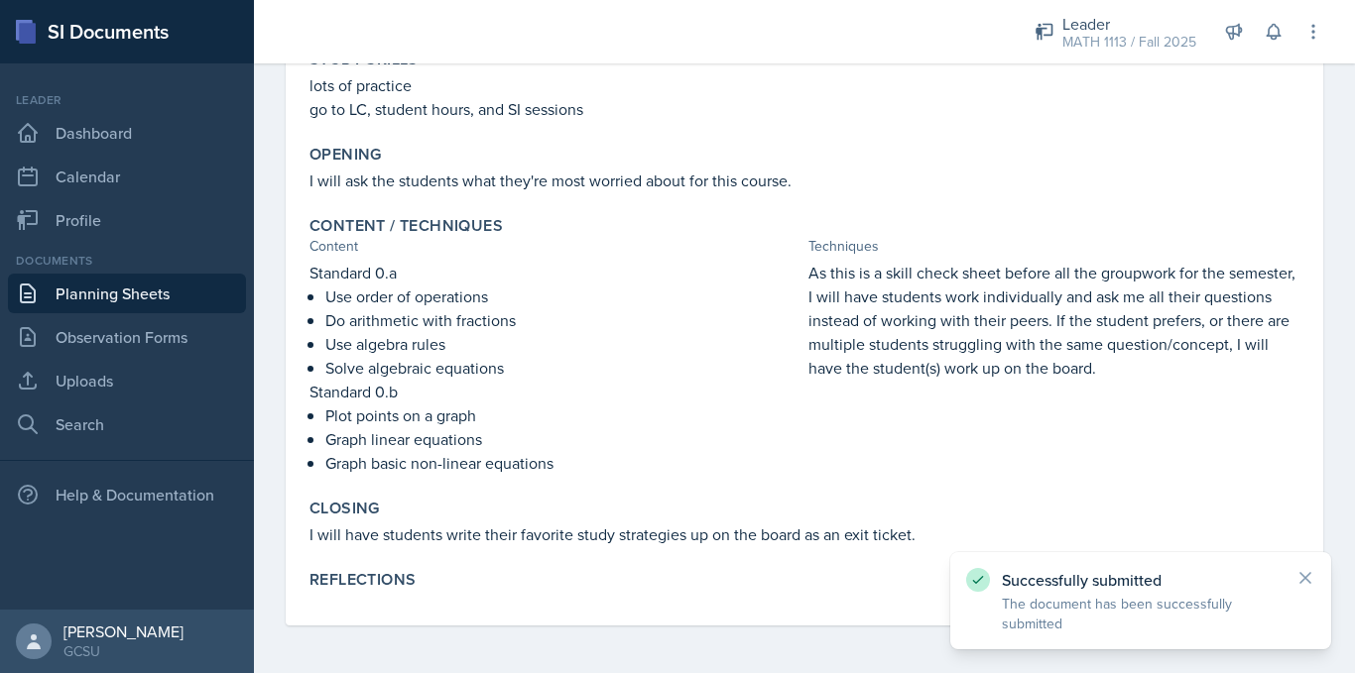
scroll to position [281, 0]
